Goal: Task Accomplishment & Management: Manage account settings

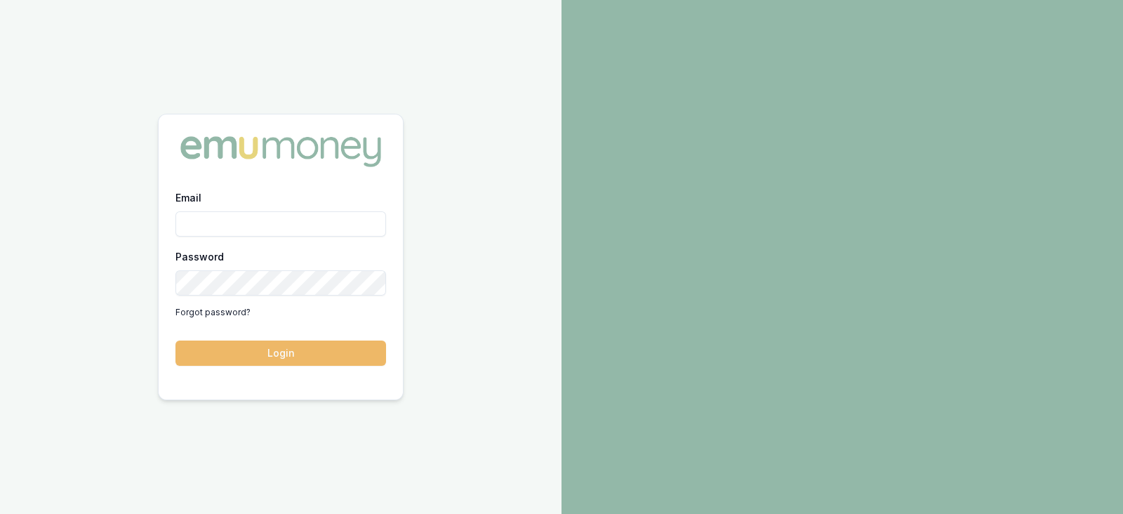
type input "[PERSON_NAME][EMAIL_ADDRESS][PERSON_NAME][DOMAIN_NAME]"
click at [338, 347] on button "Login" at bounding box center [280, 352] width 211 height 25
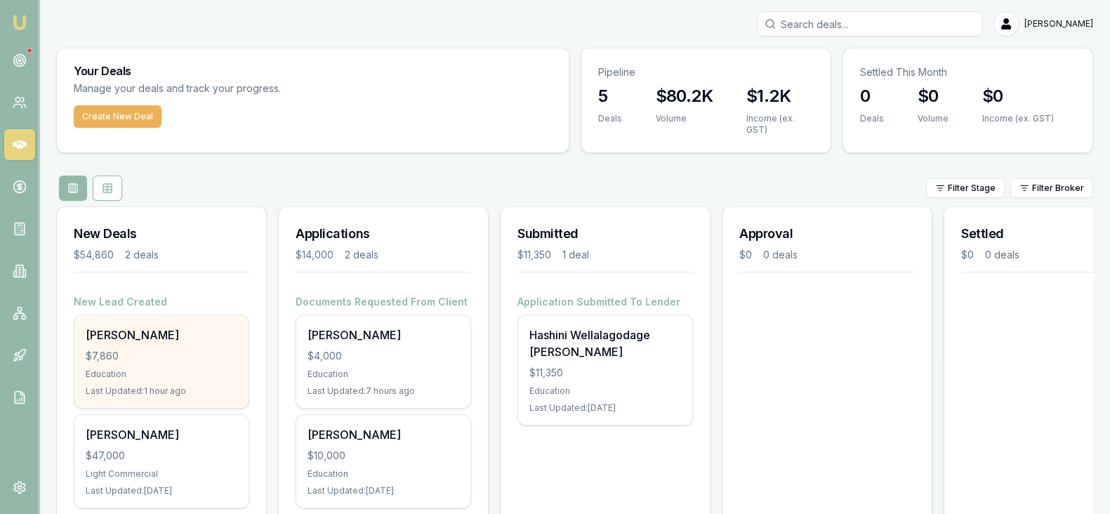
click at [211, 377] on div "Education" at bounding box center [162, 373] width 152 height 11
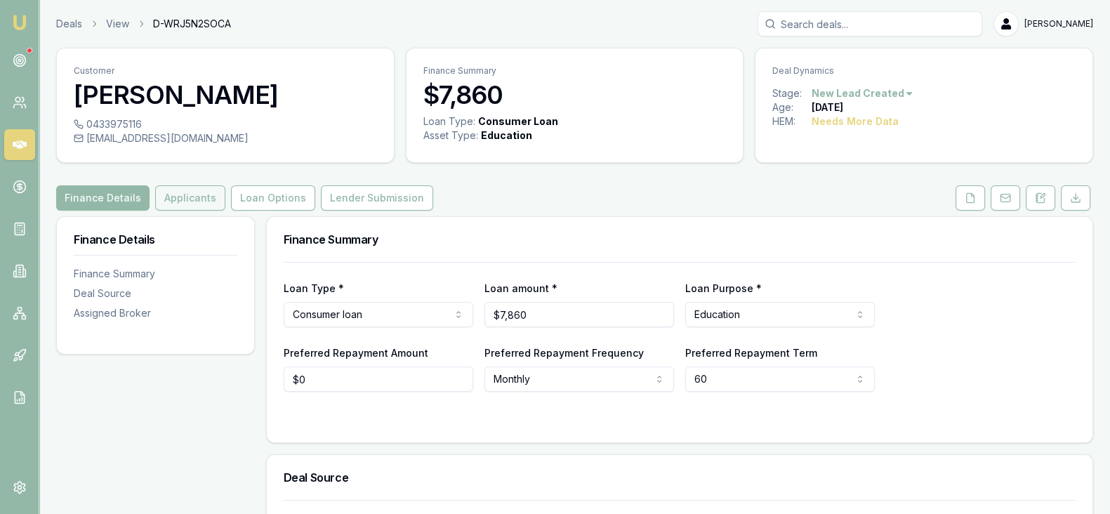
click at [197, 193] on button "Applicants" at bounding box center [190, 197] width 70 height 25
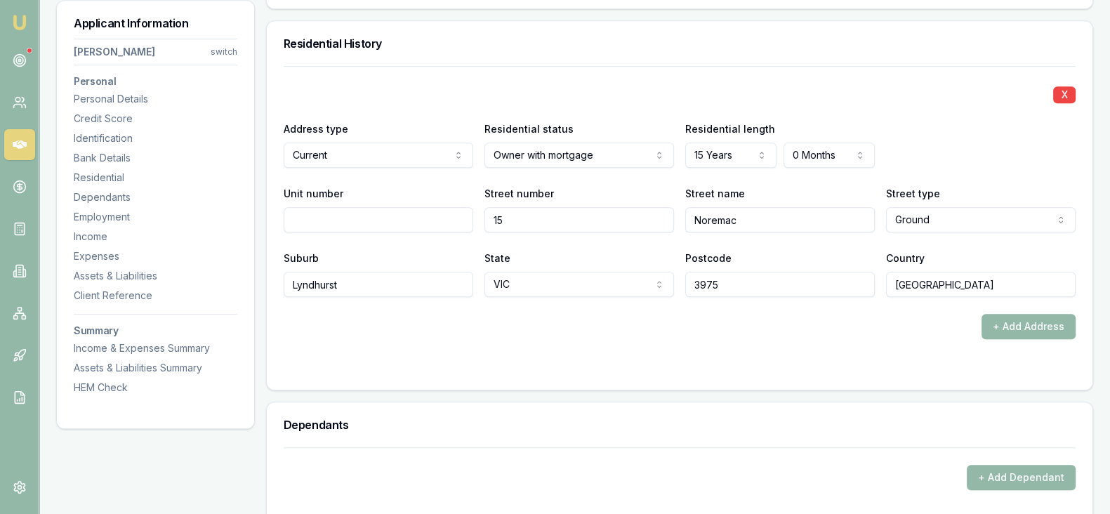
scroll to position [1331, 0]
